Goal: Information Seeking & Learning: Check status

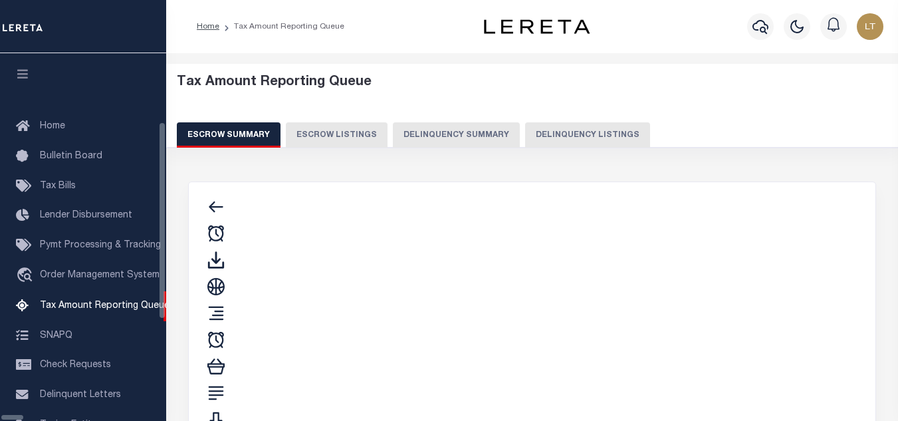
select select "100"
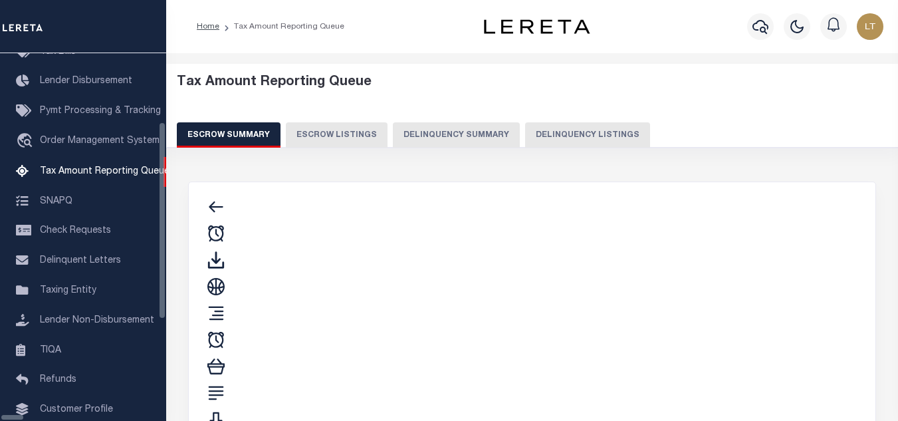
select select "100"
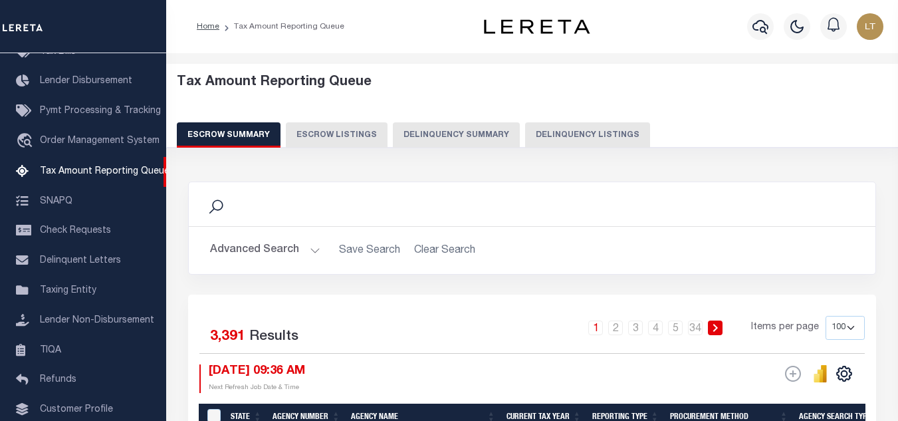
click at [579, 135] on button "Delinquency Listings" at bounding box center [587, 134] width 125 height 25
select select
select select "100"
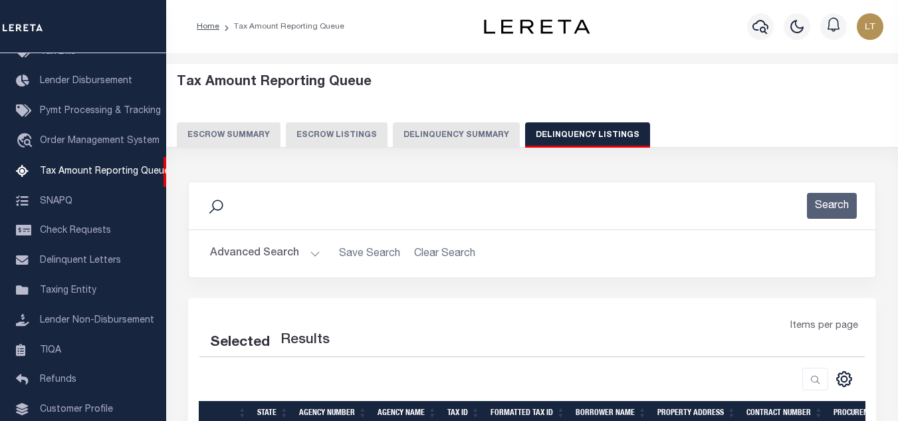
click at [280, 258] on button "Advanced Search" at bounding box center [265, 254] width 110 height 26
select select "100"
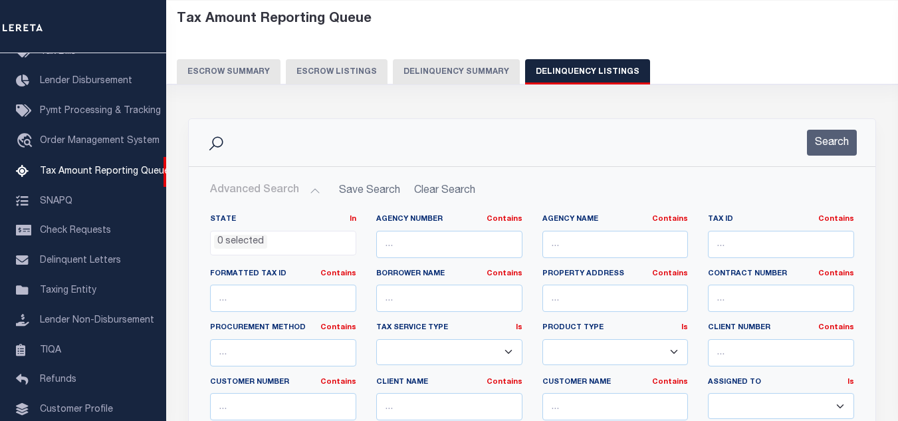
scroll to position [66, 0]
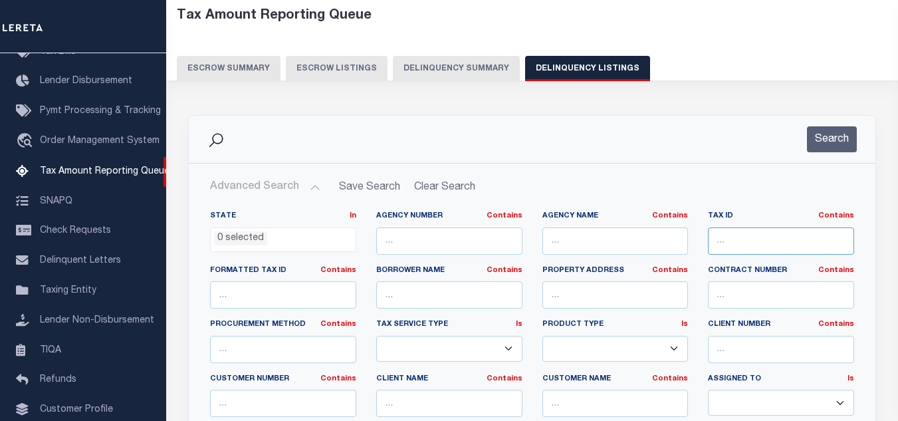
click at [722, 235] on input "text" at bounding box center [781, 240] width 146 height 27
paste input "192102660000"
type input "192102660000"
click at [835, 140] on button "Search" at bounding box center [832, 139] width 50 height 26
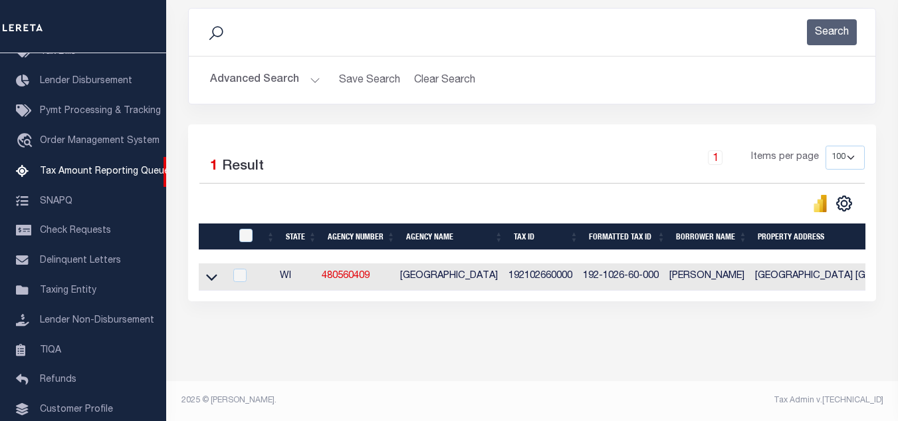
scroll to position [185, 0]
click at [212, 270] on icon at bounding box center [211, 277] width 11 height 14
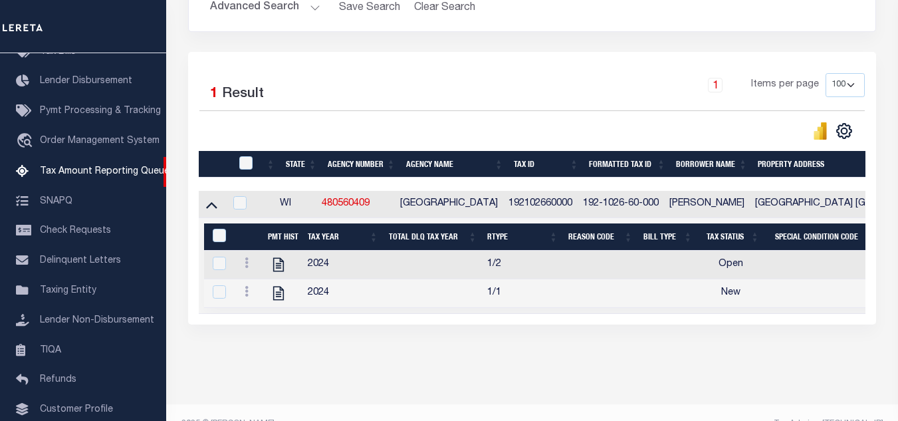
scroll to position [282, 0]
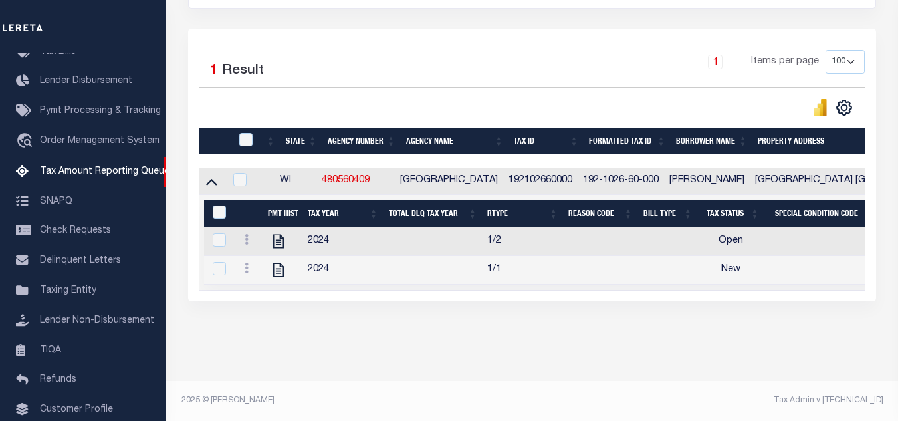
click at [248, 236] on link at bounding box center [246, 241] width 15 height 11
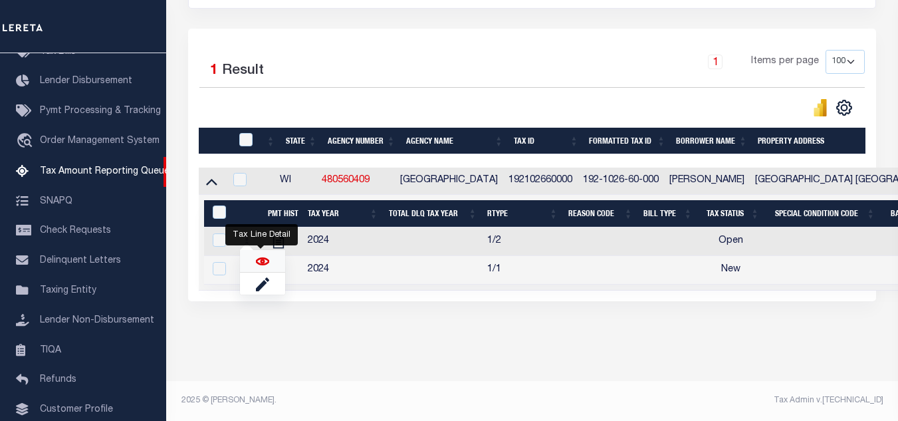
click at [256, 263] on img "" at bounding box center [262, 260] width 13 height 13
checkbox input "true"
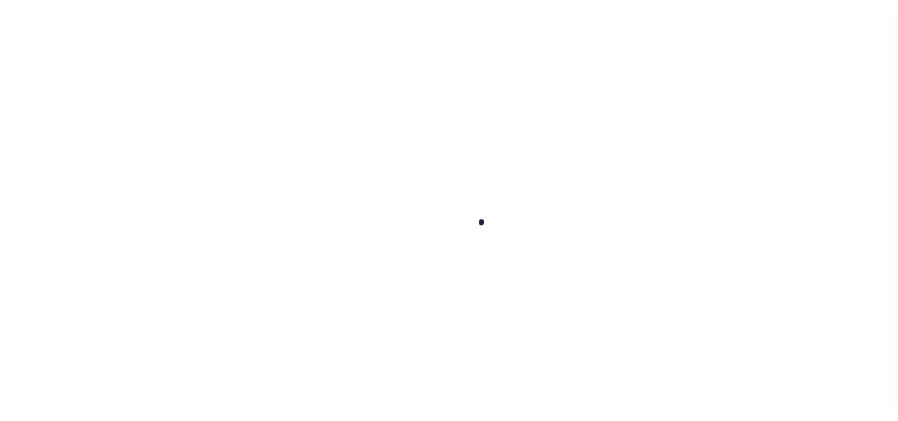
checkbox input "false"
type input "[DATE]"
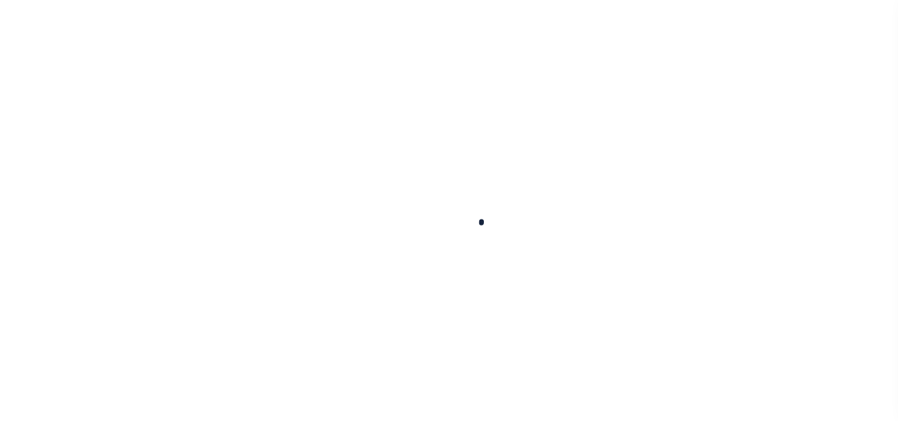
select select "OP2"
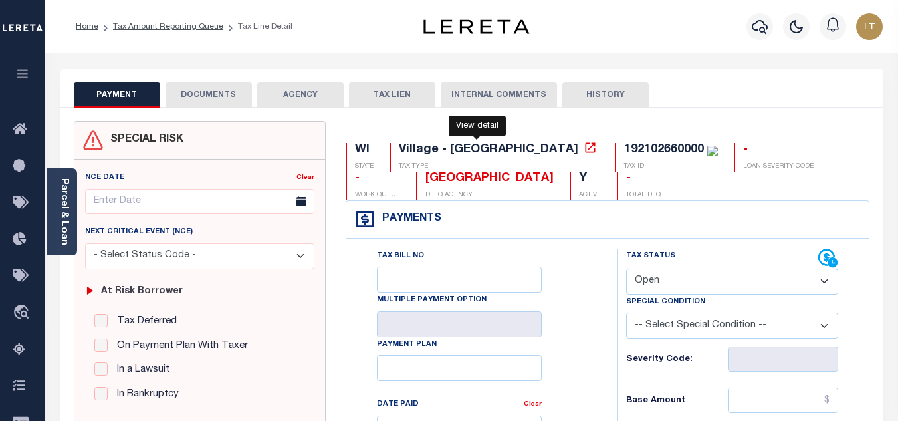
click at [581, 145] on link at bounding box center [589, 150] width 17 height 12
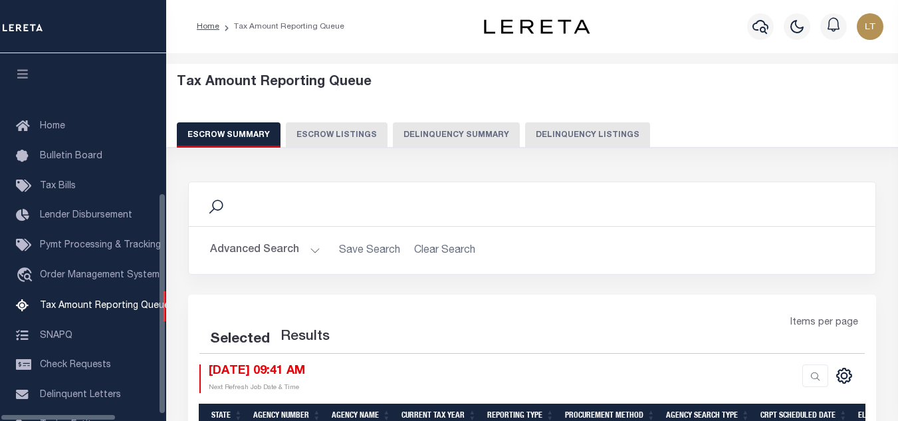
select select
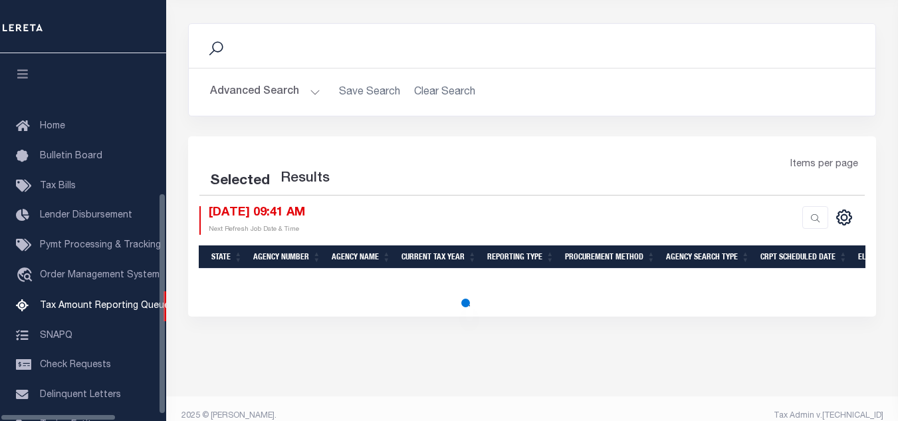
scroll to position [217, 0]
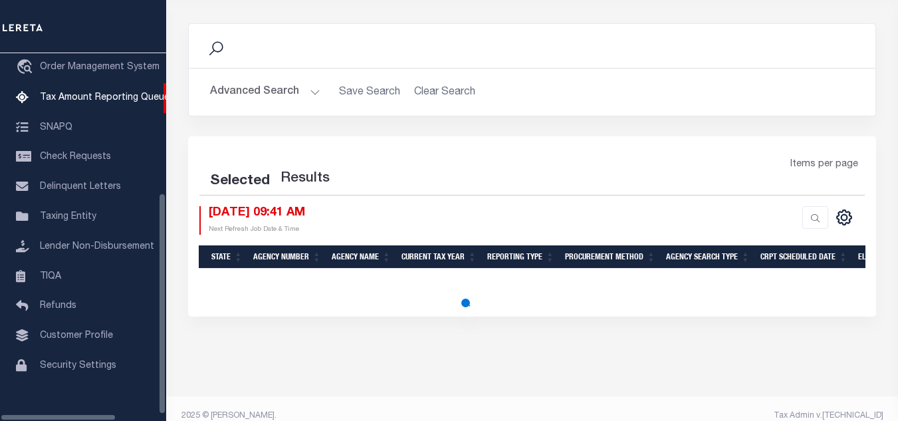
select select
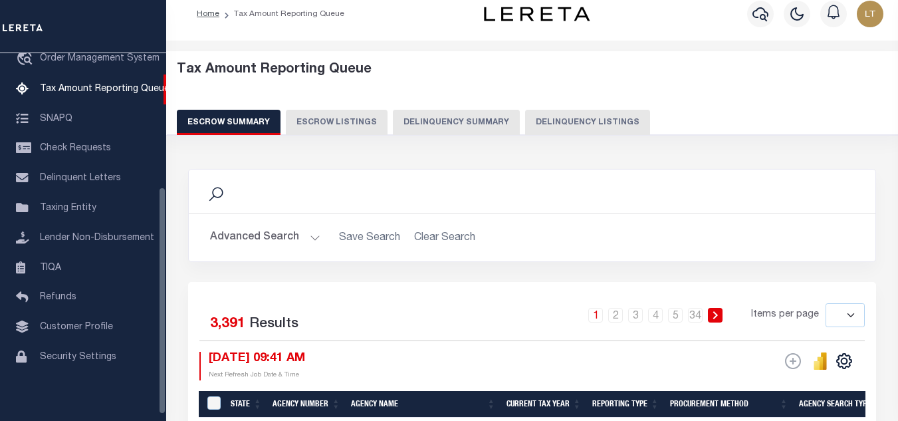
scroll to position [0, 0]
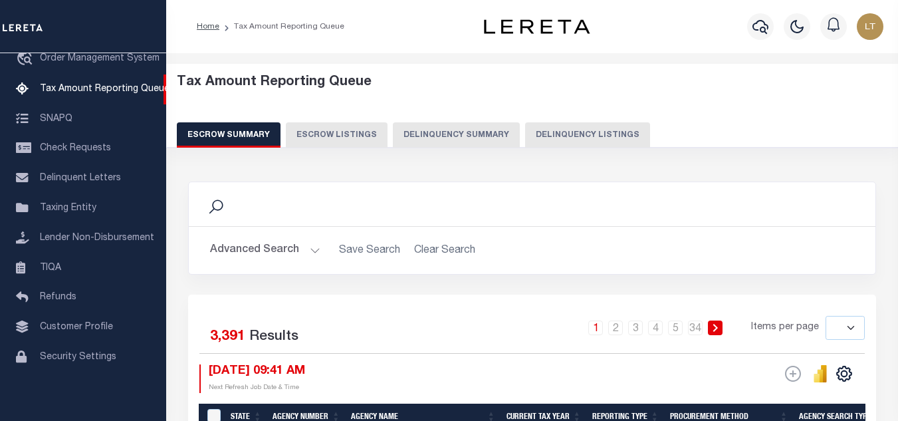
click at [608, 135] on button "Delinquency Listings" at bounding box center [587, 134] width 125 height 25
select select "100"
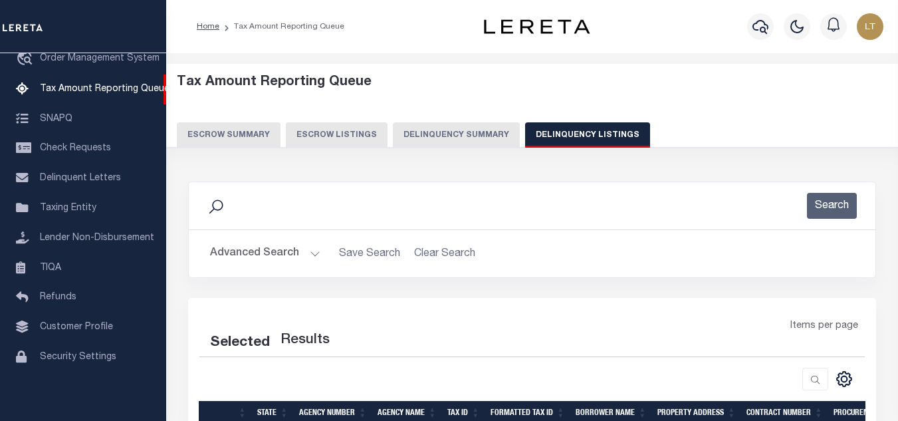
select select "100"
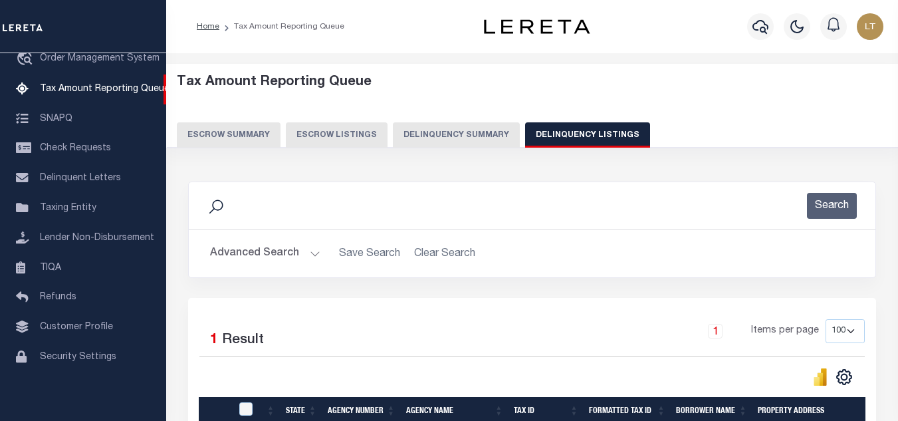
scroll to position [185, 0]
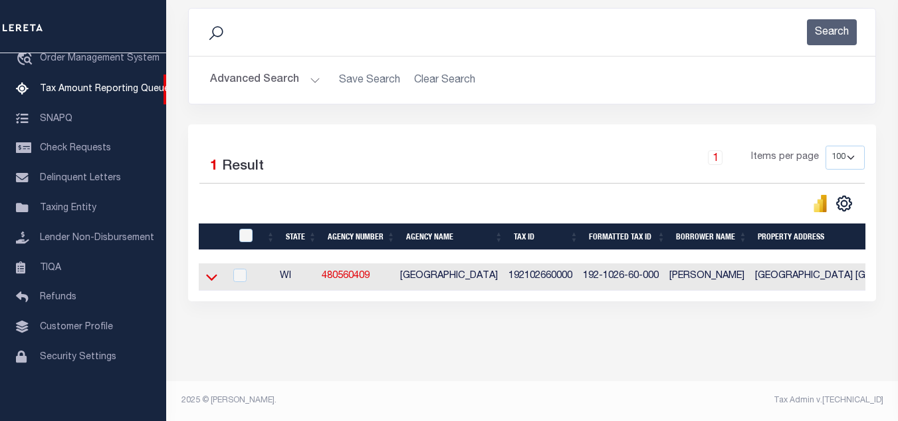
click at [207, 271] on icon at bounding box center [211, 277] width 11 height 14
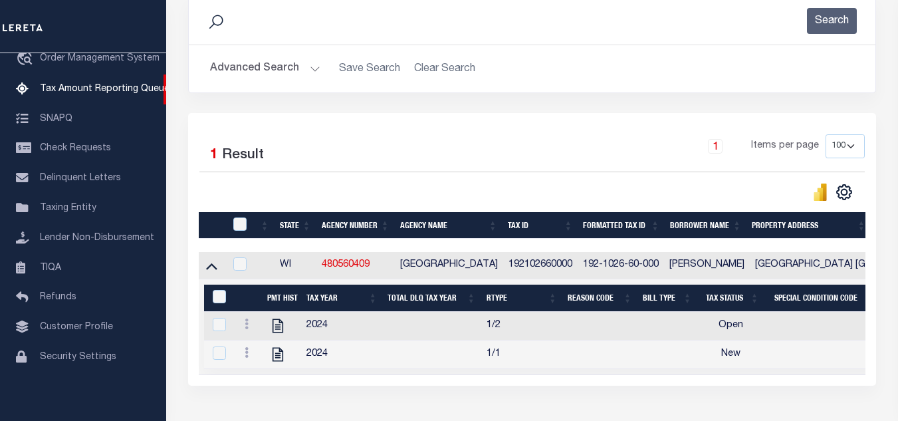
click at [544, 268] on td "192102660000" at bounding box center [540, 265] width 74 height 27
checkbox input "false"
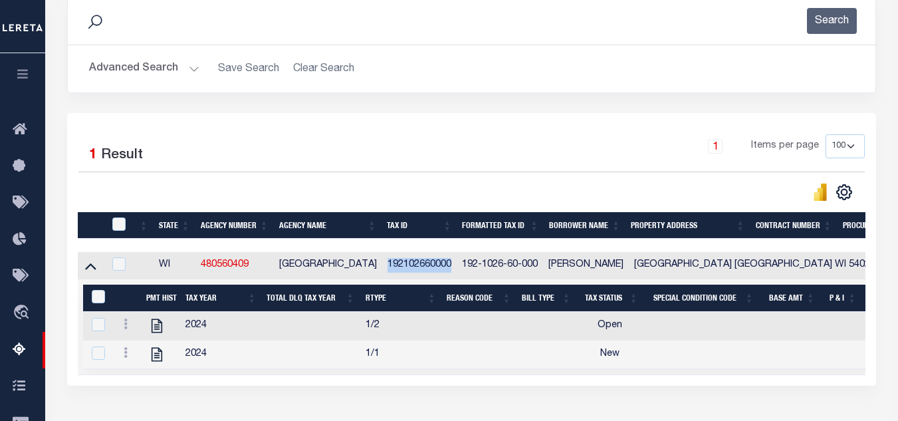
click at [543, 268] on td "192-1026-60-000" at bounding box center [499, 265] width 86 height 27
checkbox input "false"
click at [543, 268] on td "192-1026-60-000" at bounding box center [499, 265] width 86 height 27
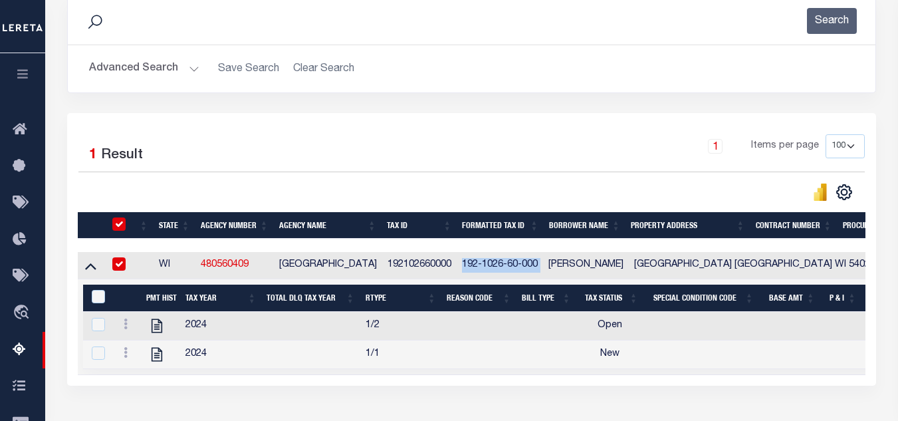
checkbox input "true"
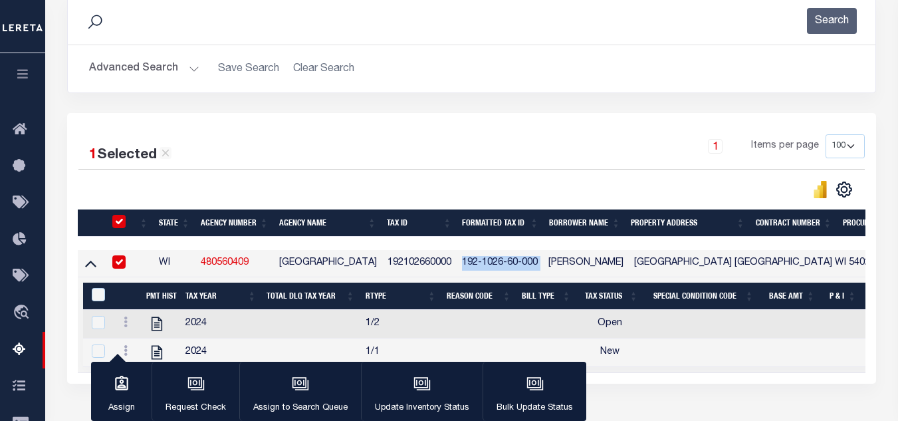
click at [119, 216] on th at bounding box center [117, 222] width 27 height 27
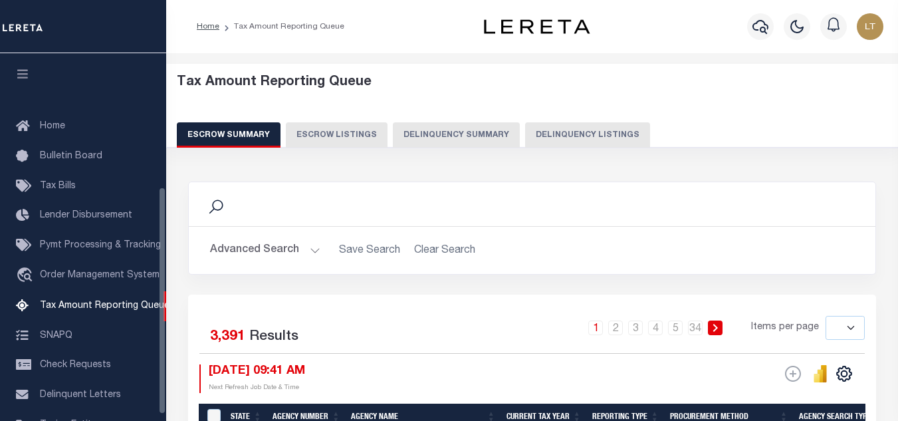
select select
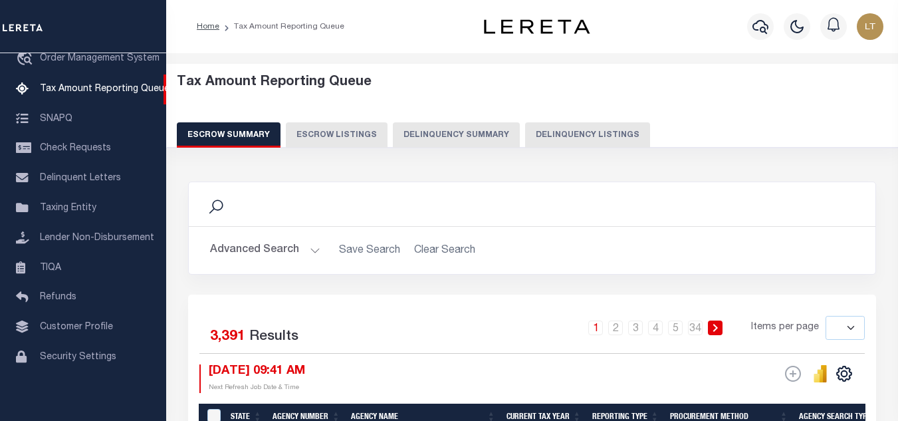
click at [555, 127] on button "Delinquency Listings" at bounding box center [587, 134] width 125 height 25
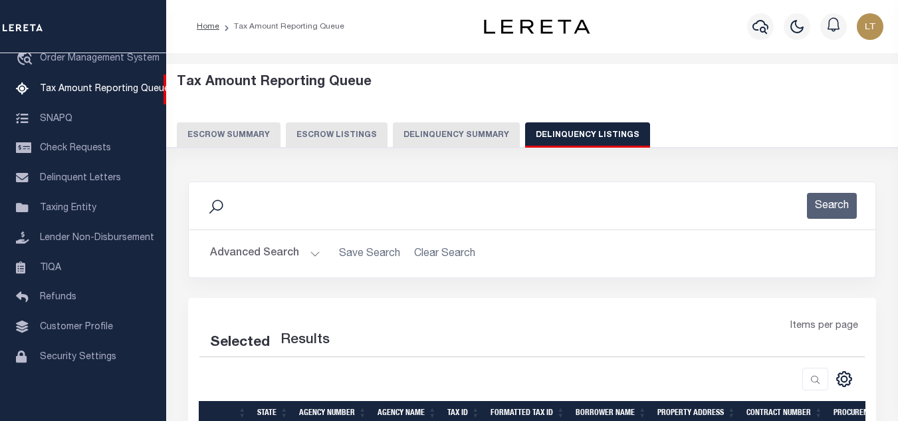
select select "100"
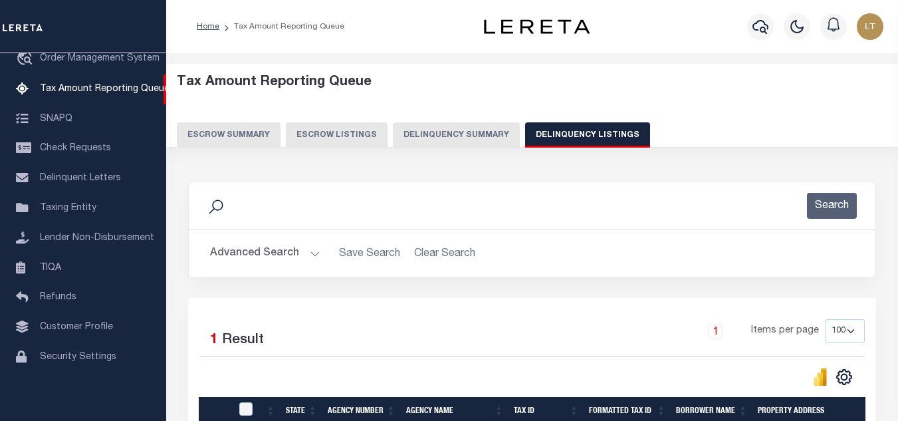
click at [258, 255] on button "Advanced Search" at bounding box center [265, 254] width 110 height 26
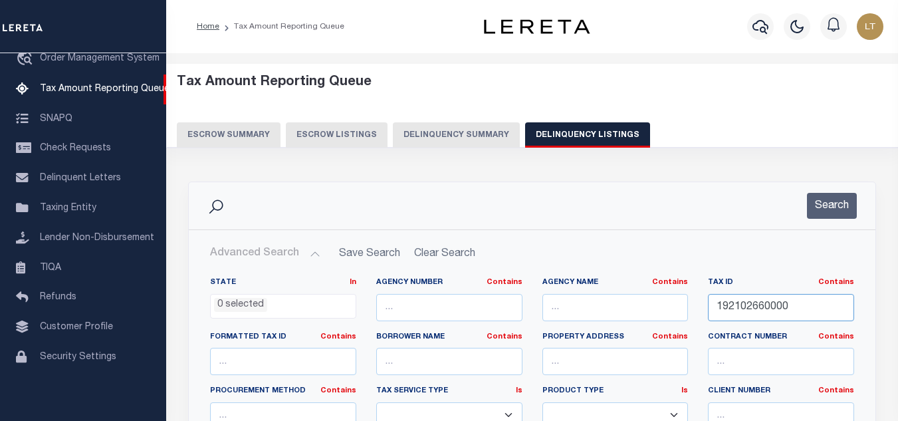
drag, startPoint x: 816, startPoint y: 312, endPoint x: 623, endPoint y: 301, distance: 193.6
click at [623, 301] on div "State In In AK AL AR AZ CA CO CT DC DE FL GA GU HI IA ID IL IN KS [GEOGRAPHIC_D…" at bounding box center [532, 412] width 664 height 271
paste input "192104290000"
type input "192104290000"
click at [842, 211] on button "Search" at bounding box center [832, 206] width 50 height 26
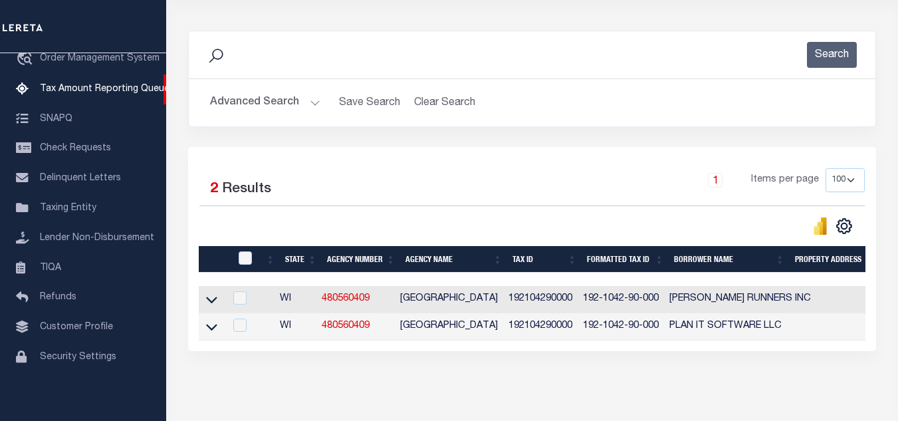
scroll to position [213, 0]
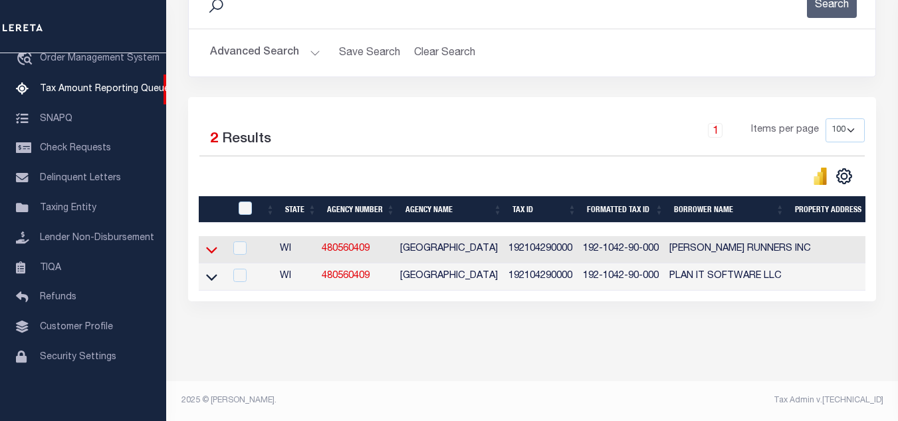
click at [216, 247] on icon at bounding box center [211, 250] width 11 height 7
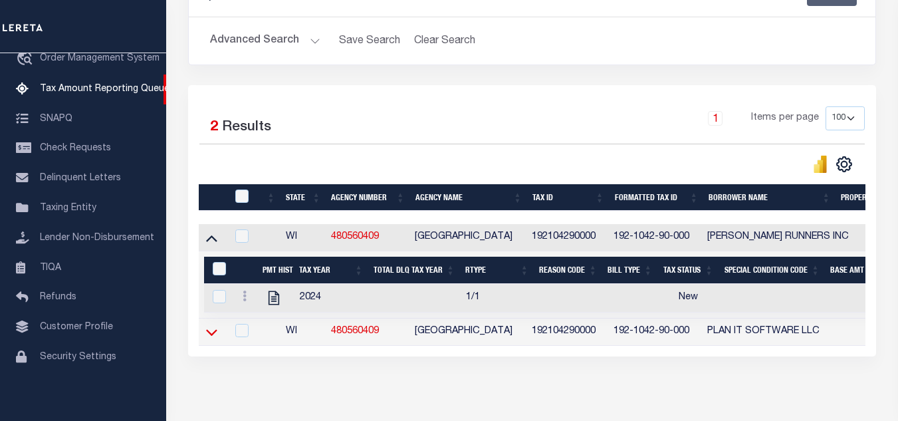
click at [214, 333] on icon at bounding box center [211, 332] width 11 height 14
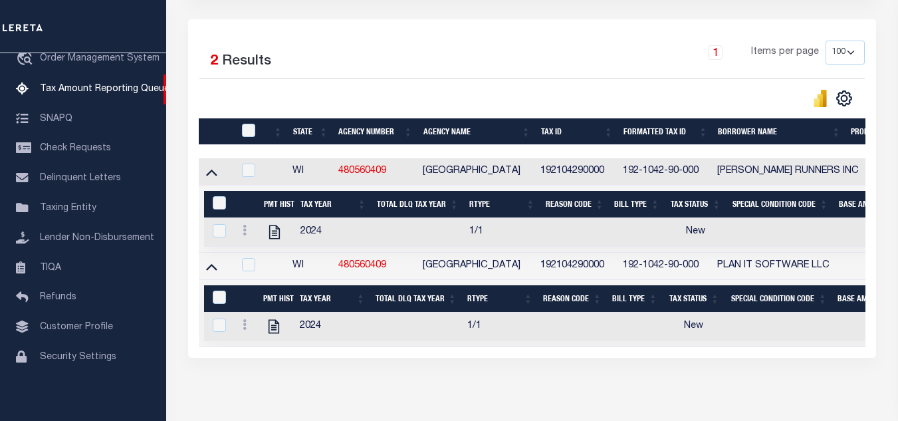
scroll to position [279, 0]
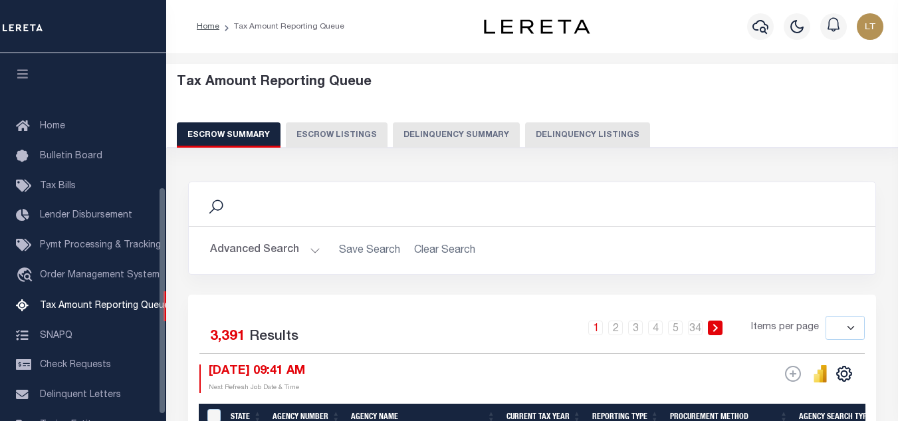
select select
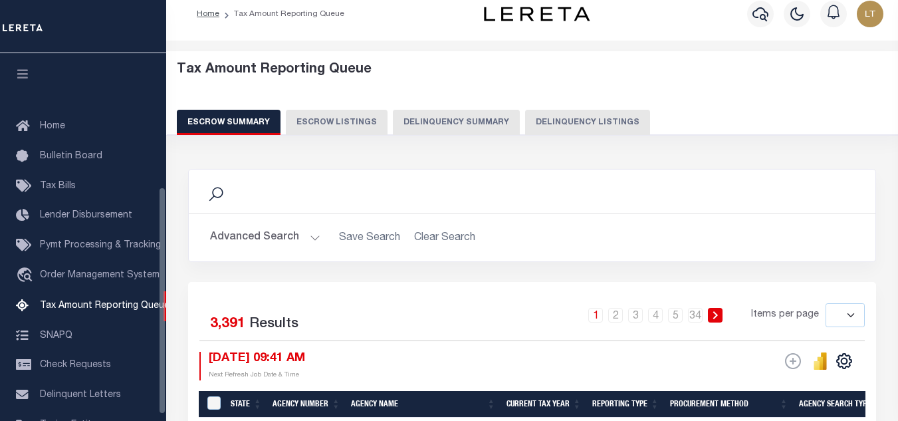
scroll to position [217, 0]
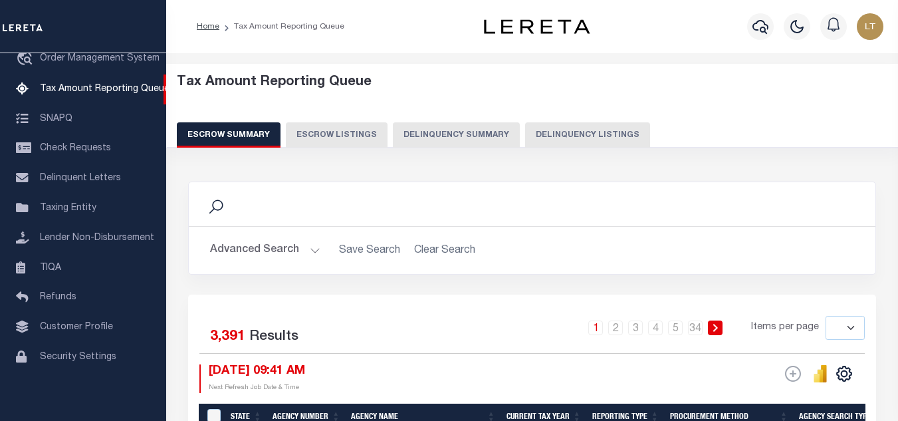
click at [557, 131] on button "Delinquency Listings" at bounding box center [587, 134] width 125 height 25
select select "100"
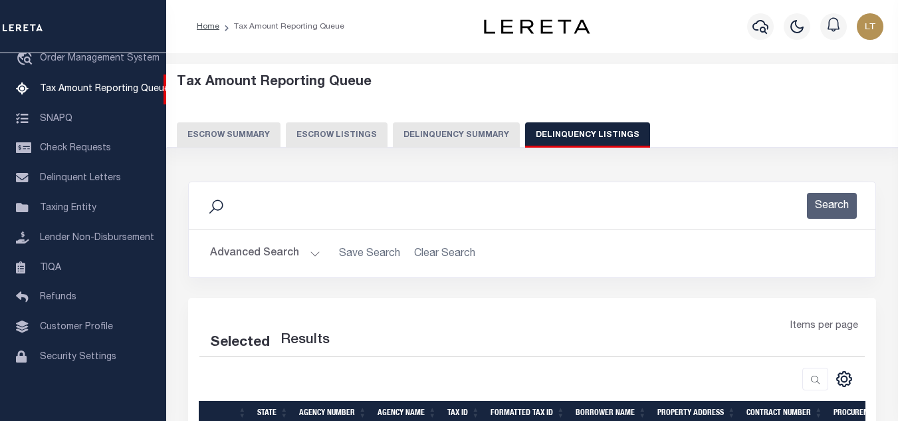
select select "100"
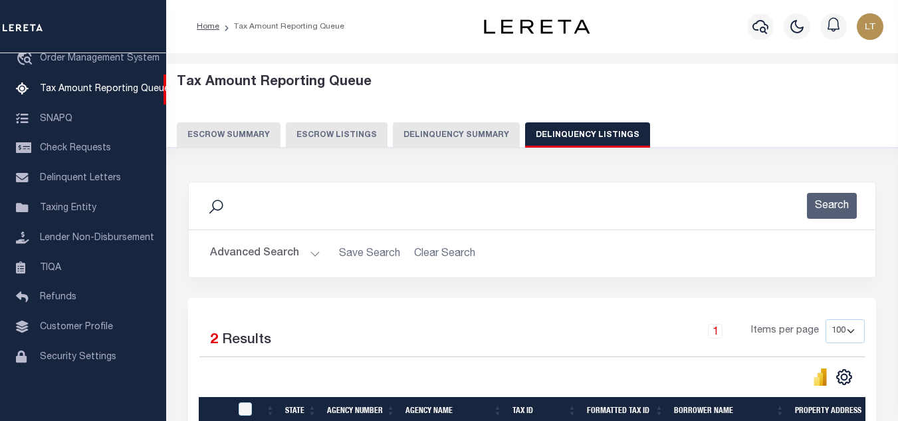
click at [287, 253] on button "Advanced Search" at bounding box center [265, 254] width 110 height 26
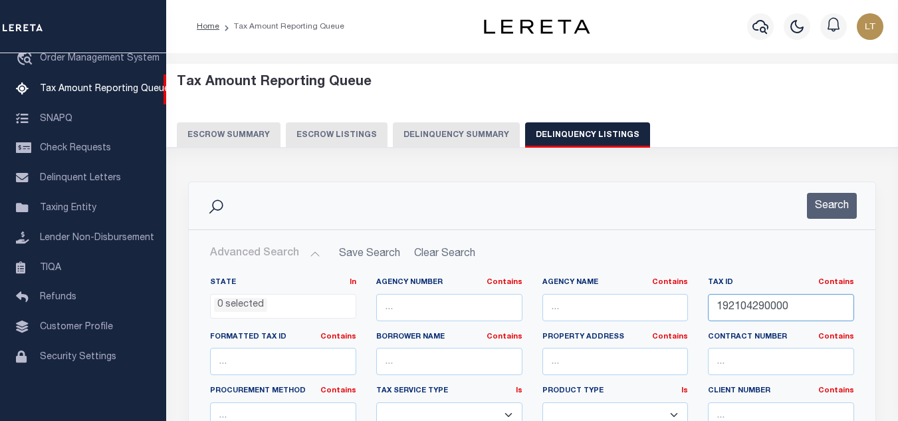
drag, startPoint x: 776, startPoint y: 305, endPoint x: 581, endPoint y: 278, distance: 196.6
click at [581, 278] on div "State In In AK AL AR AZ CA CO CT DC DE FL GA GU HI IA ID IL IN KS [GEOGRAPHIC_D…" at bounding box center [532, 412] width 664 height 271
paste input "192104290000"
type input "192104290000"
click at [830, 209] on button "Search" at bounding box center [832, 206] width 50 height 26
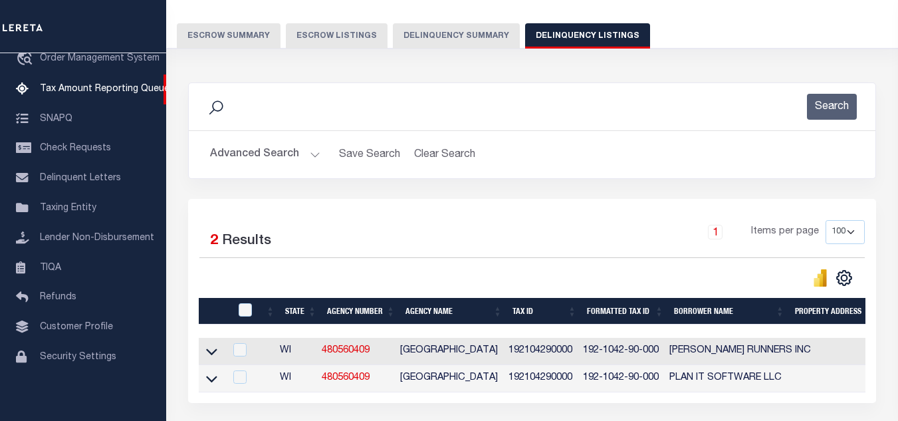
scroll to position [199, 0]
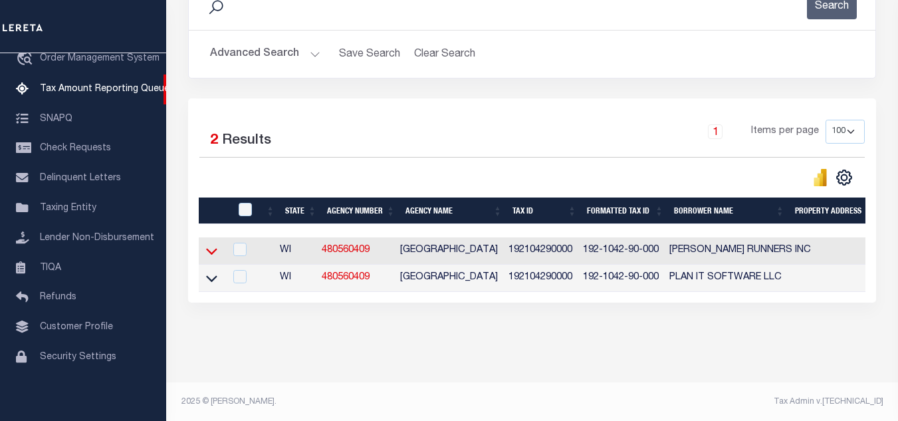
click at [210, 256] on icon at bounding box center [211, 251] width 11 height 14
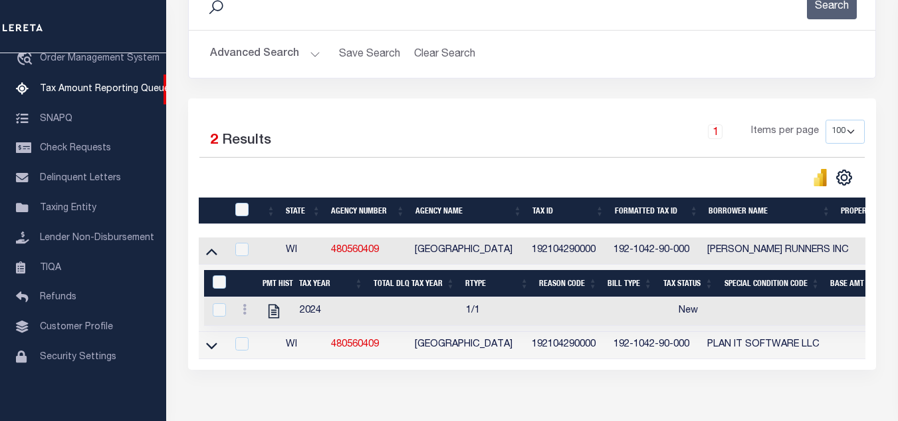
click at [213, 349] on icon at bounding box center [211, 345] width 11 height 7
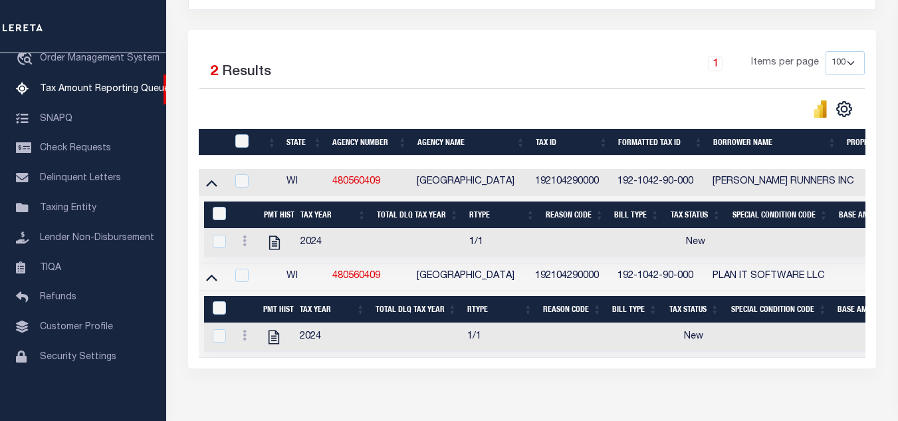
scroll to position [332, 0]
